Goal: Information Seeking & Learning: Learn about a topic

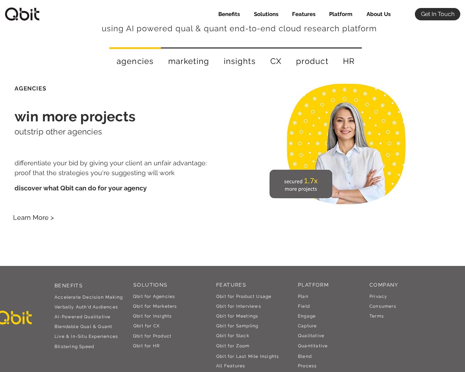
scroll to position [1310, 0]
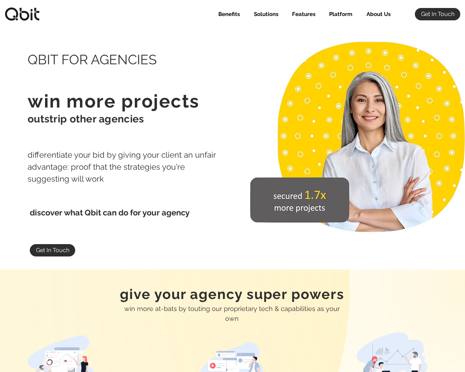
select select "Agency"
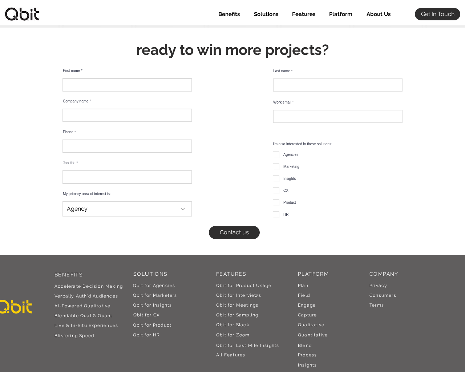
scroll to position [4016, 0]
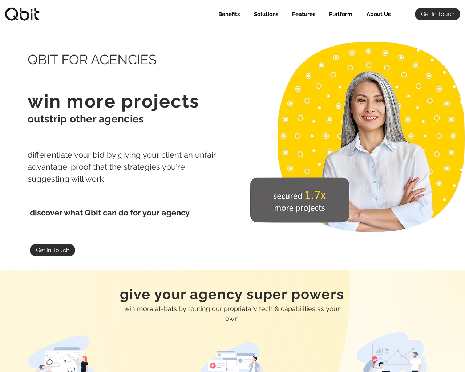
select select "Agency"
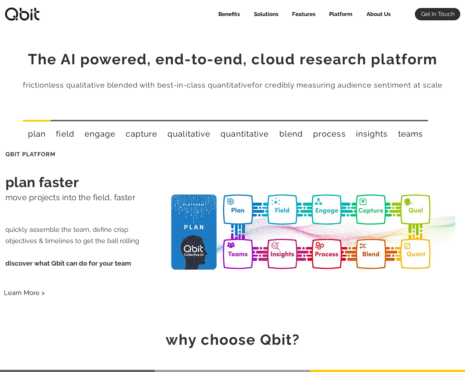
select select "Agency"
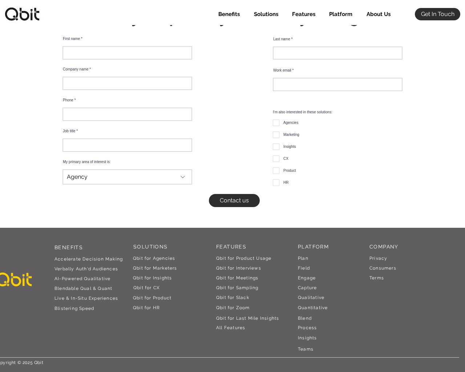
scroll to position [739, 0]
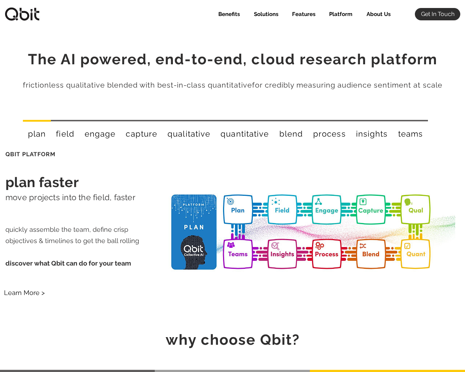
select select "Agency"
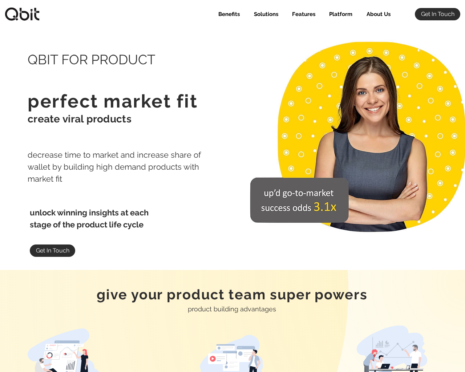
select select "Agency"
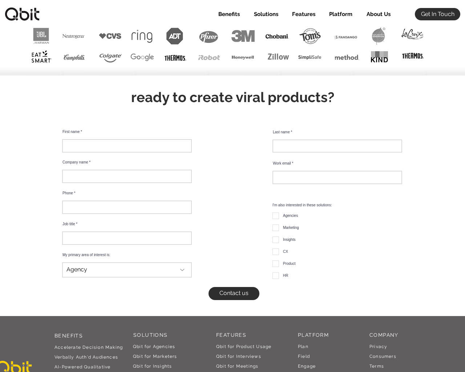
scroll to position [4095, 0]
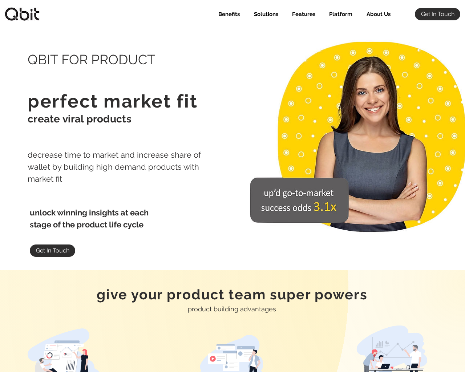
select select "Agency"
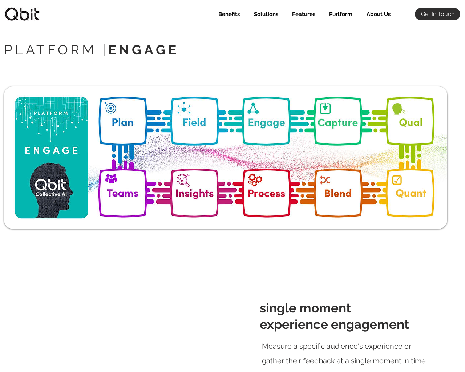
select select "Agency"
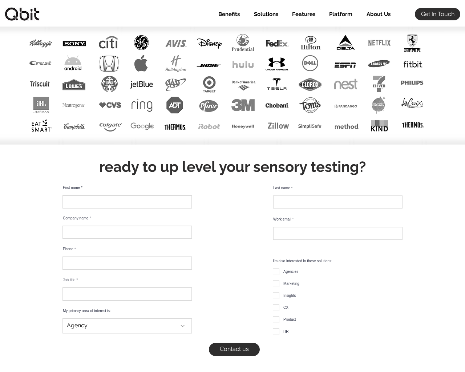
scroll to position [2507, 0]
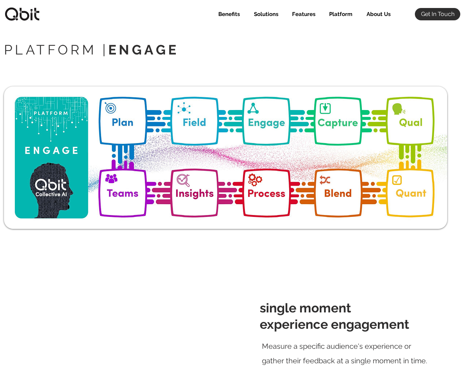
select select "Agency"
